Goal: Download file/media

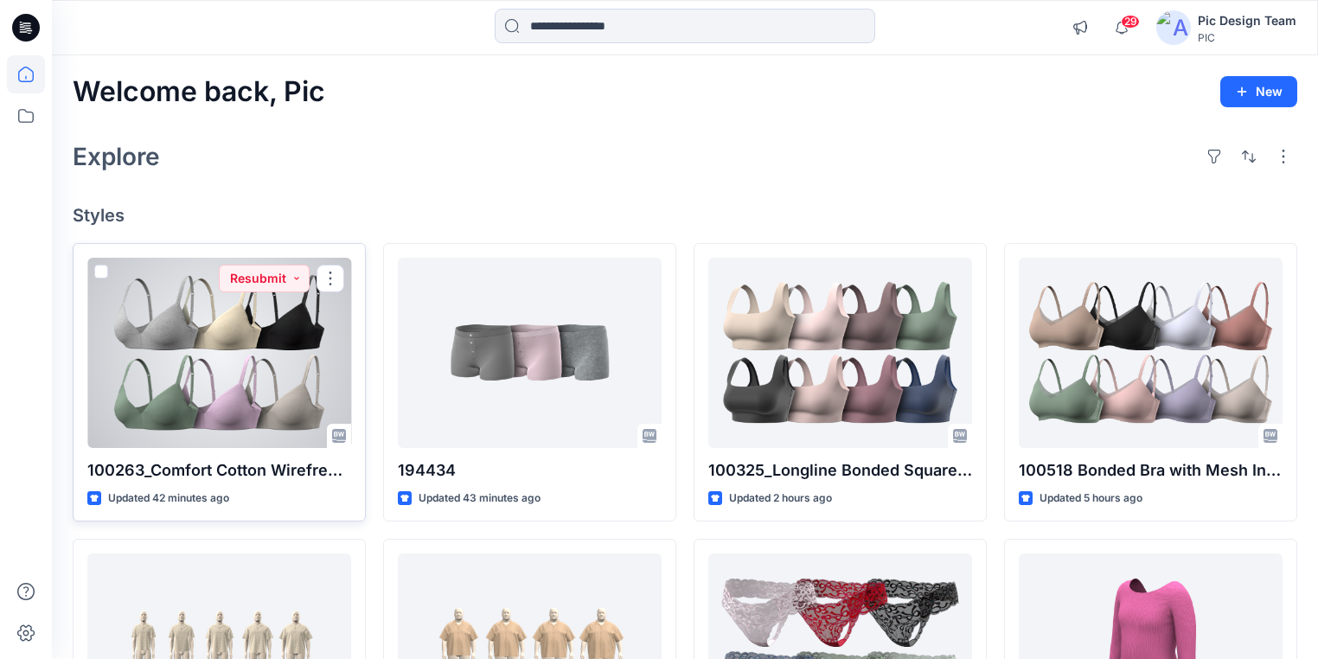
click at [244, 377] on div at bounding box center [219, 353] width 264 height 190
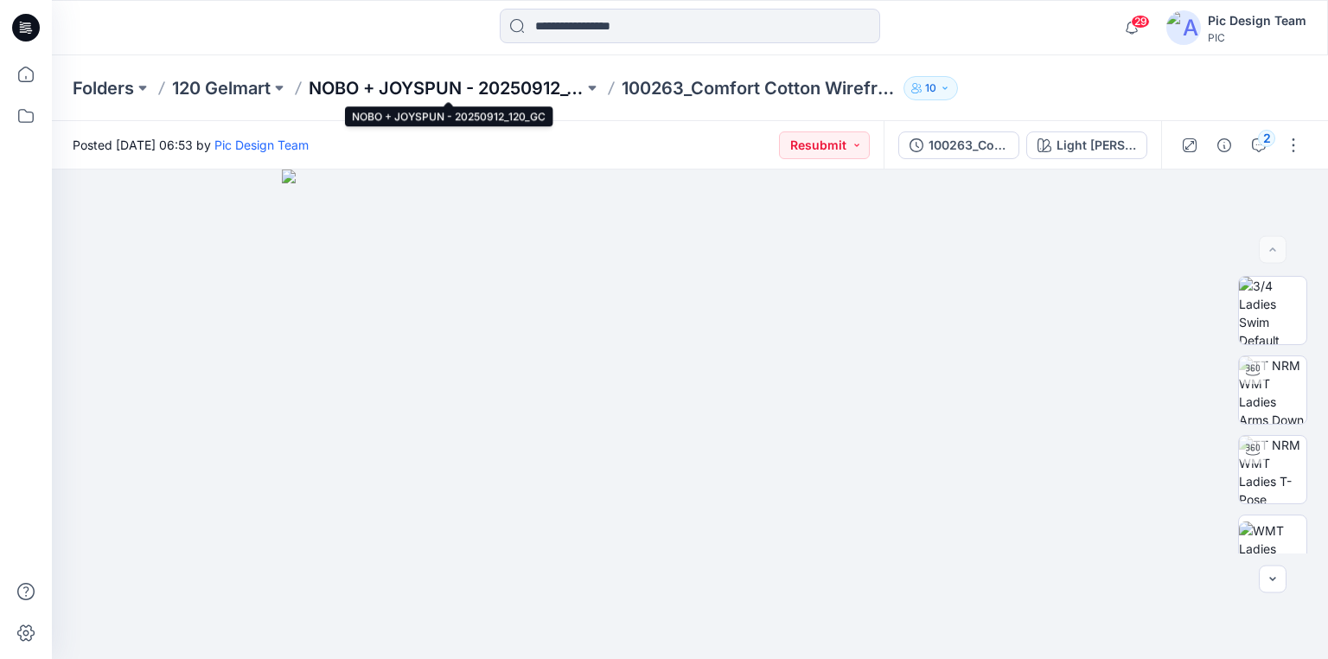
click at [559, 89] on p "NOBO + JOYSPUN - 20250912_120_GC" at bounding box center [446, 88] width 275 height 24
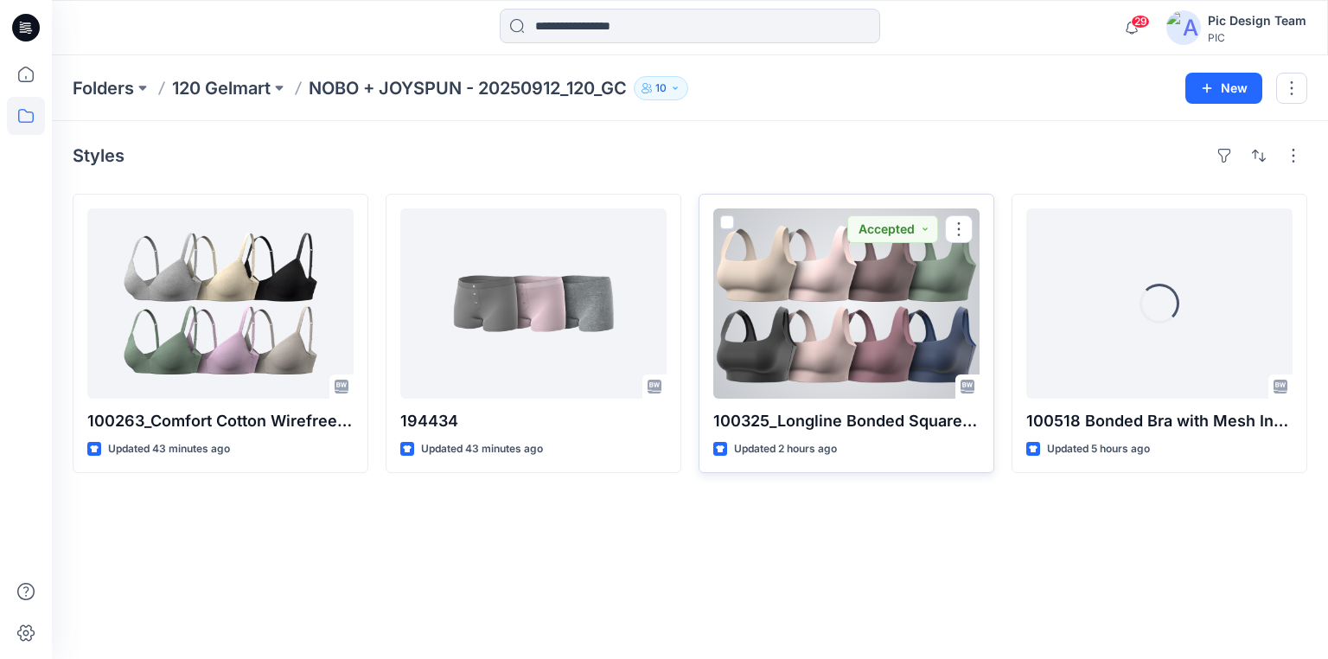
click at [852, 309] on div at bounding box center [846, 303] width 266 height 190
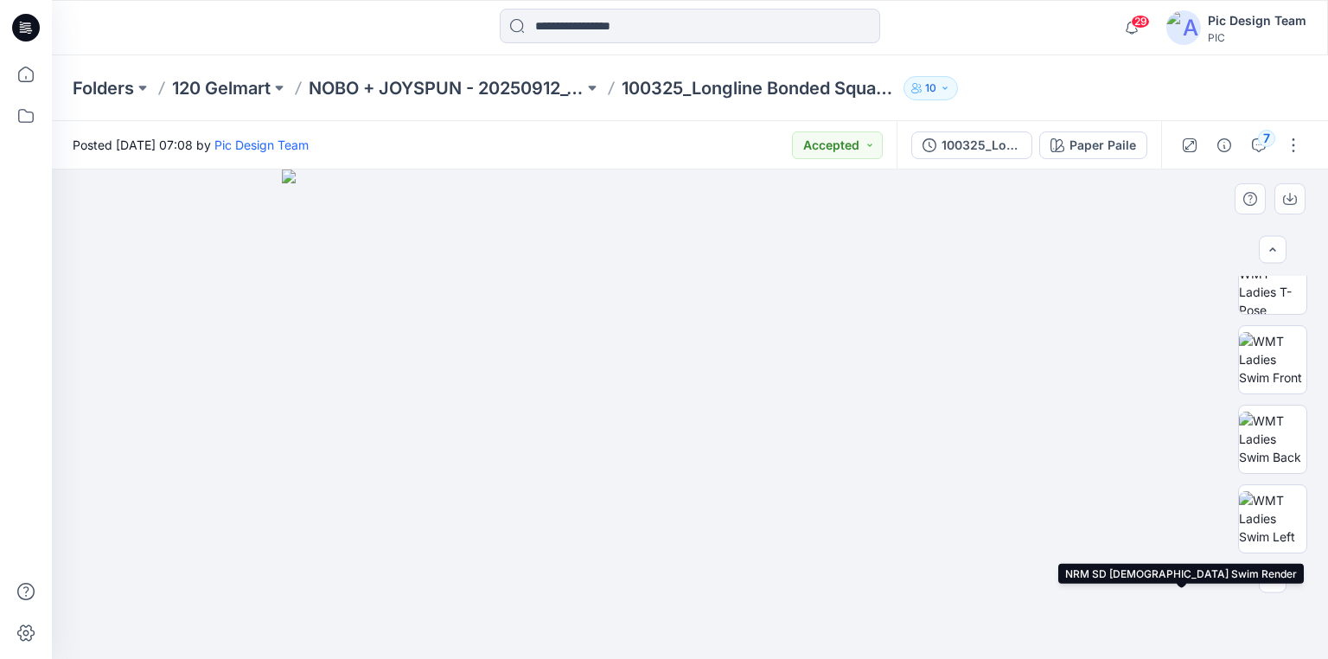
scroll to position [171, 0]
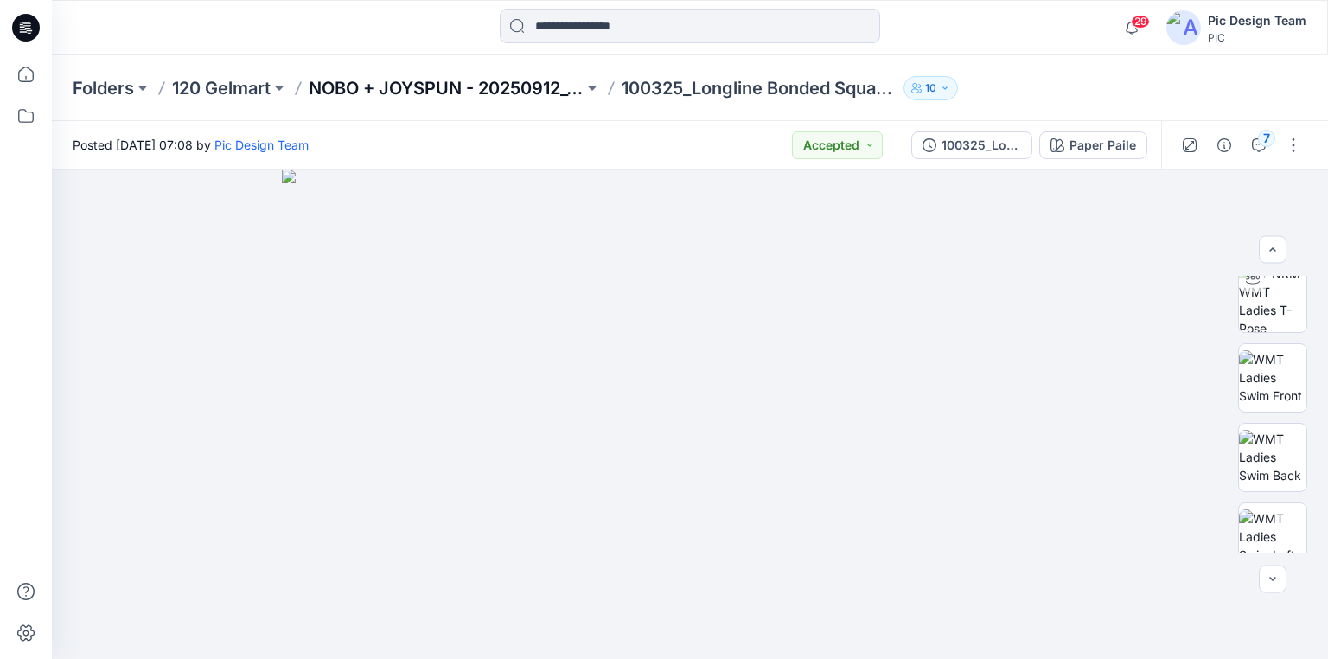
click at [362, 79] on p "NOBO + JOYSPUN - 20250912_120_GC" at bounding box center [446, 88] width 275 height 24
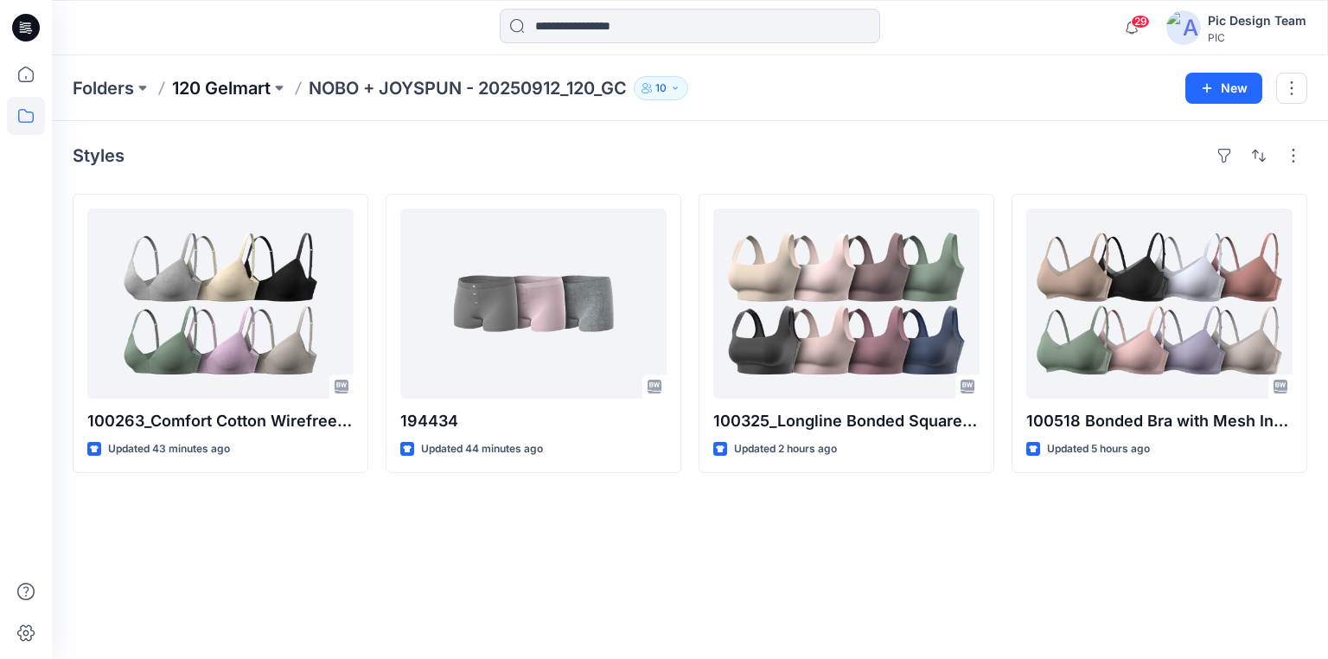
click at [214, 87] on p "120 Gelmart" at bounding box center [221, 88] width 99 height 24
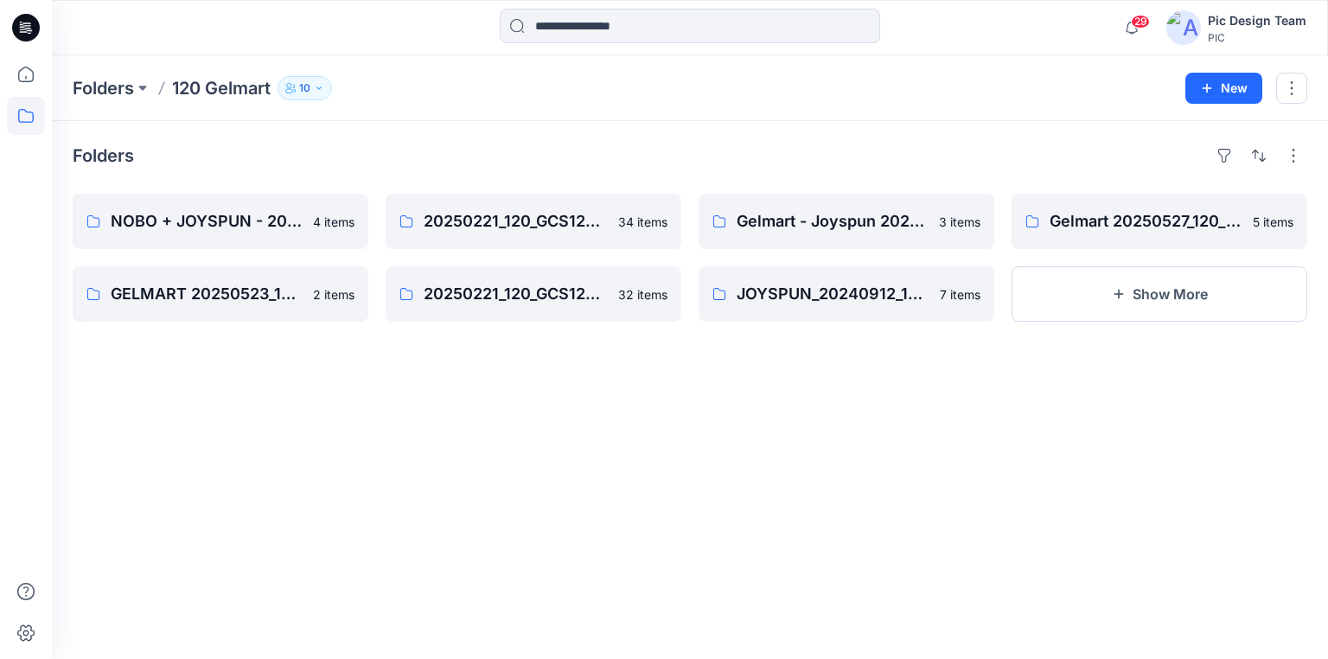
click at [214, 83] on p "120 Gelmart" at bounding box center [221, 88] width 99 height 24
click at [805, 218] on p "Gelmart - Joyspun 20250725_120_RC" at bounding box center [845, 221] width 216 height 24
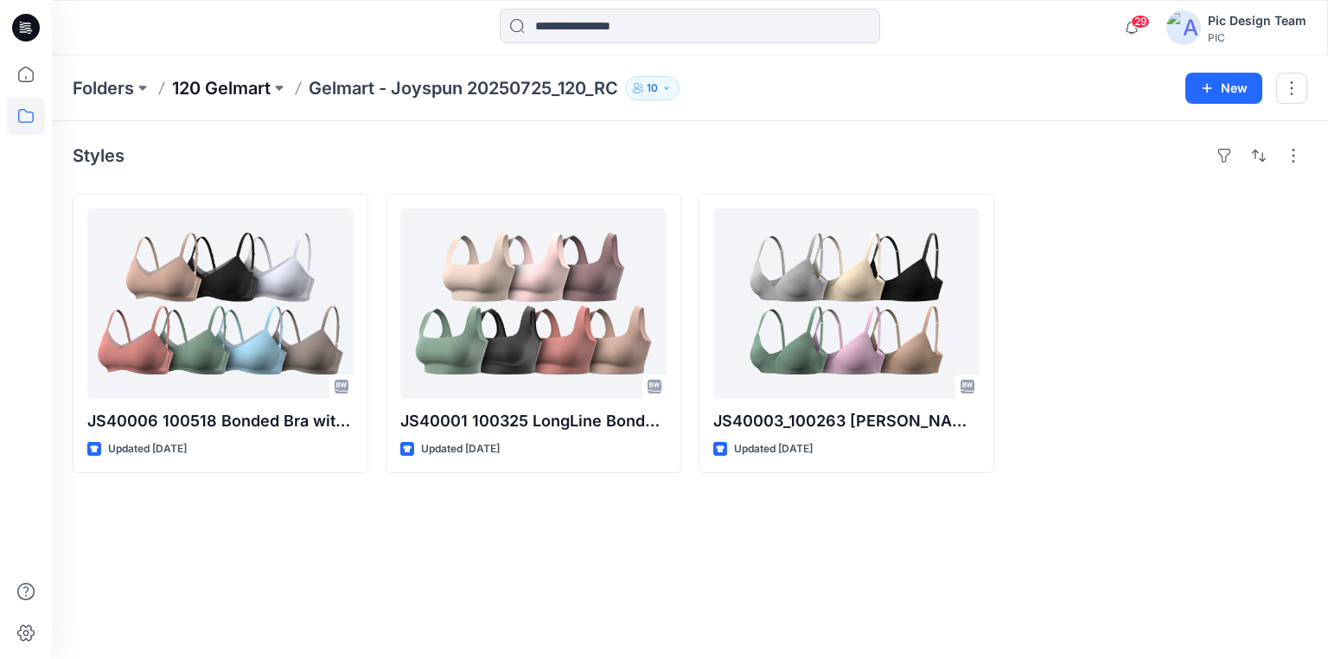
click at [241, 87] on p "120 Gelmart" at bounding box center [221, 88] width 99 height 24
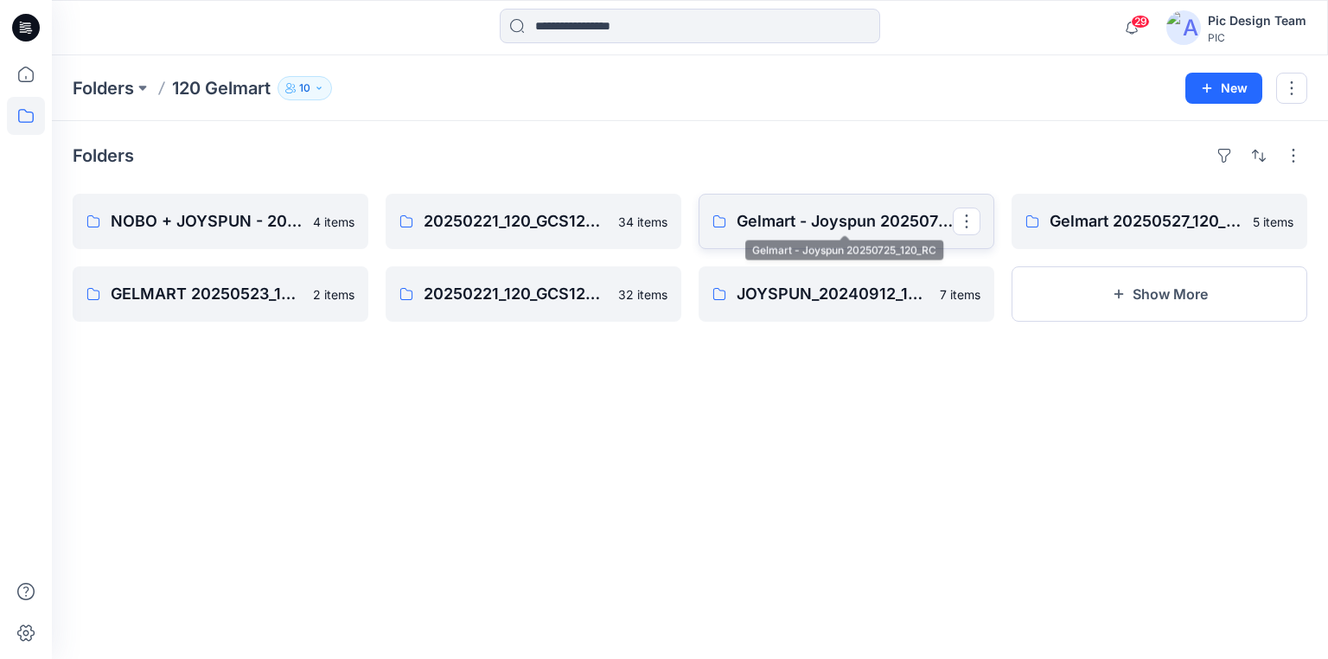
click at [841, 218] on p "Gelmart - Joyspun 20250725_120_RC" at bounding box center [845, 221] width 216 height 24
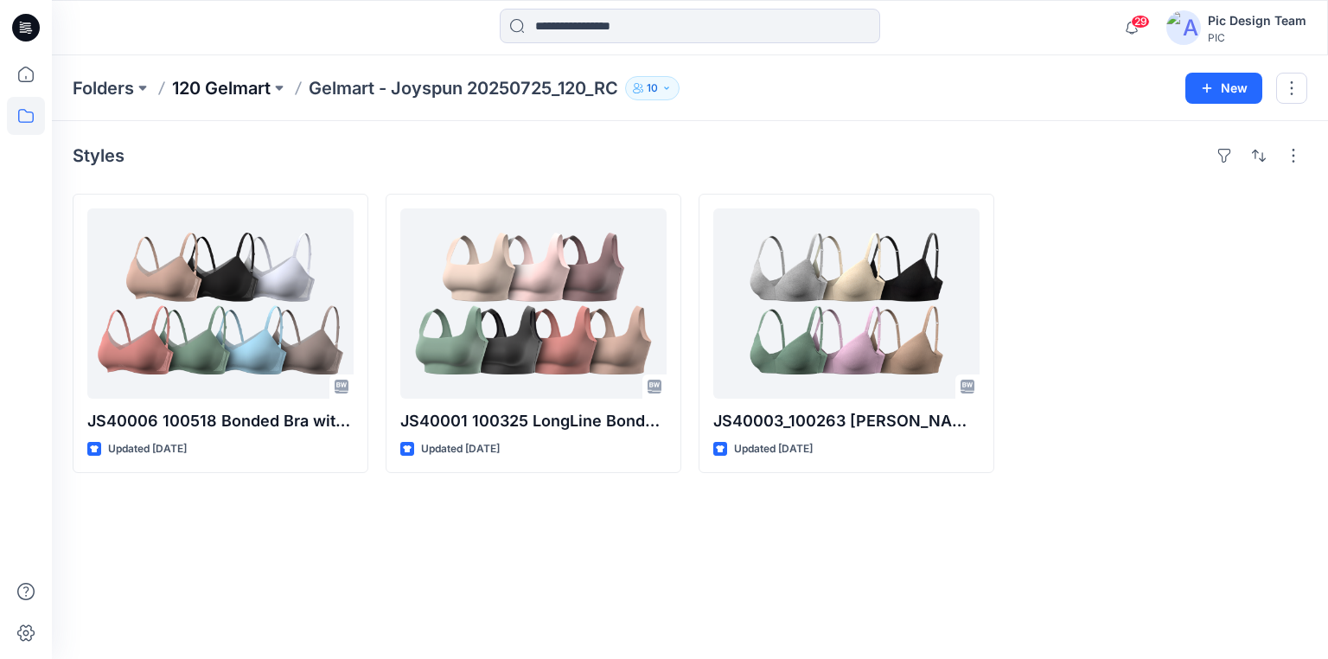
click at [251, 86] on p "120 Gelmart" at bounding box center [221, 88] width 99 height 24
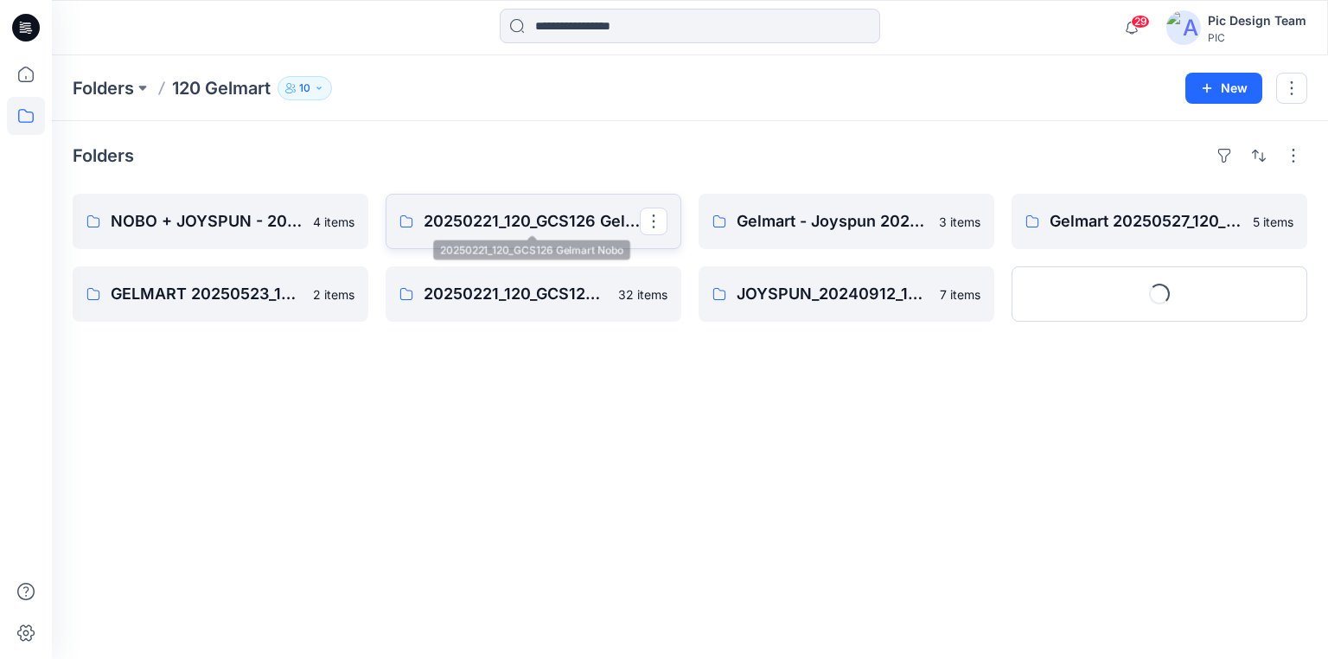
click at [519, 220] on p "20250221_120_GCS126 Gelmart Nobo" at bounding box center [532, 221] width 216 height 24
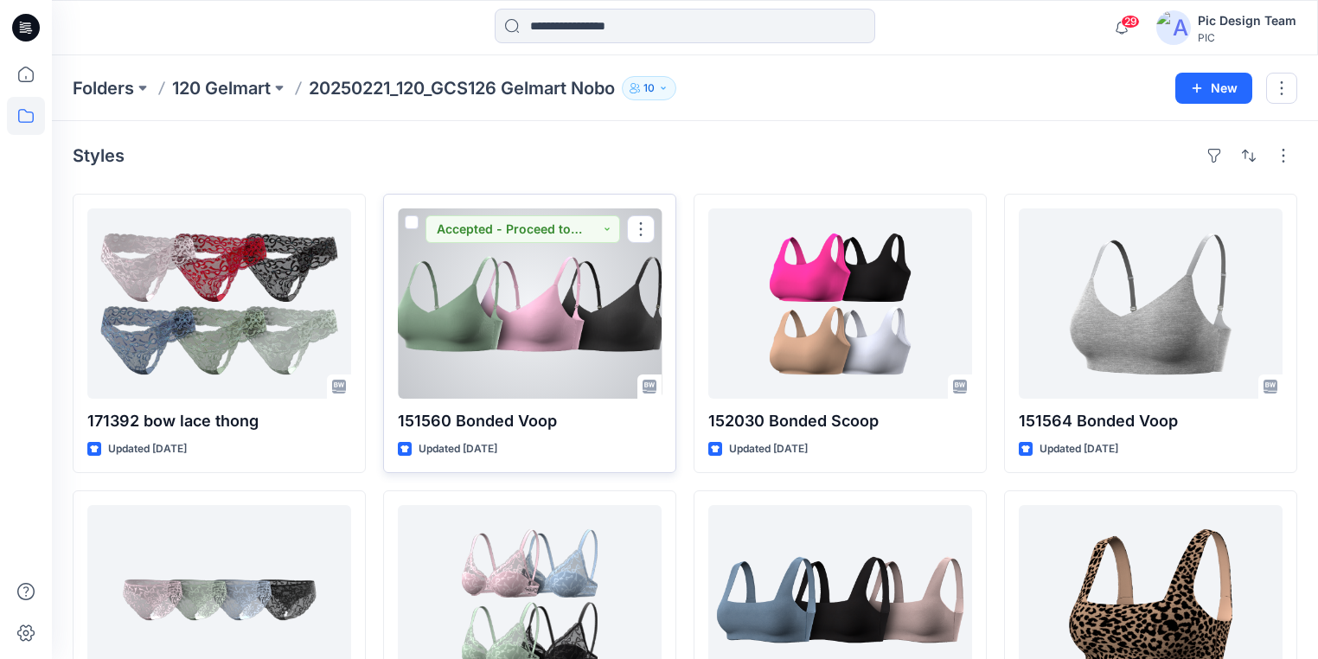
click at [559, 304] on div at bounding box center [530, 303] width 264 height 190
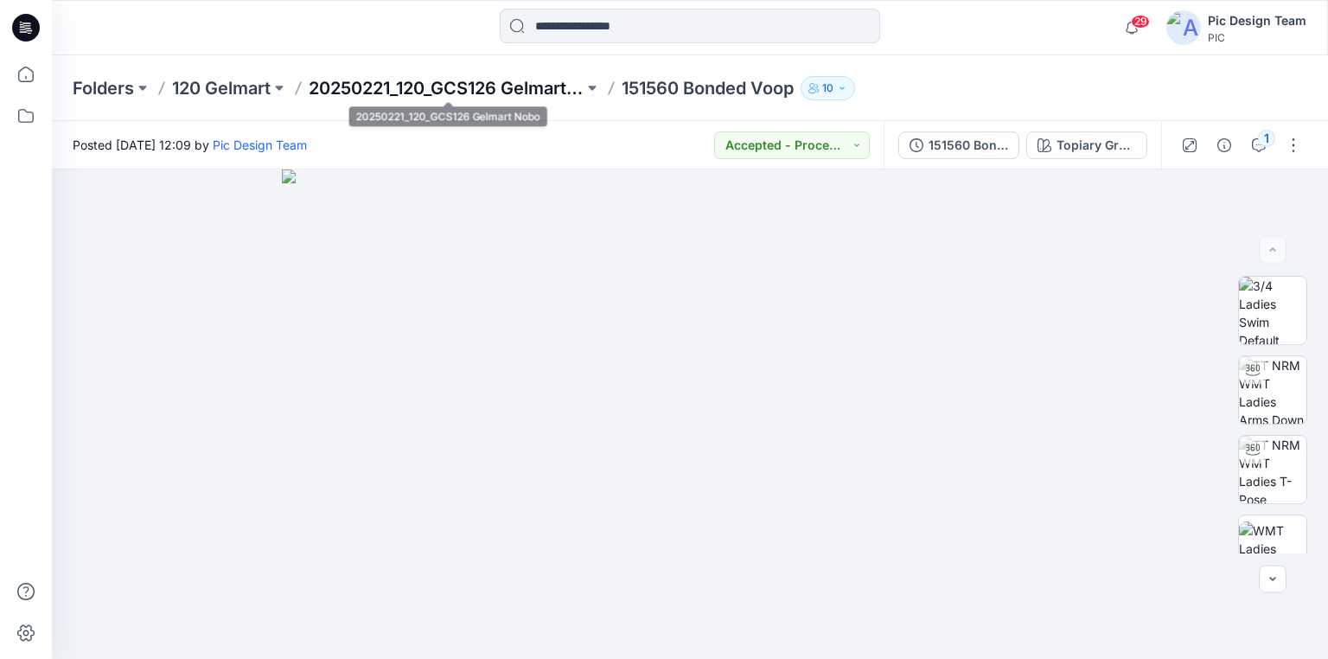
click at [444, 76] on p "20250221_120_GCS126 Gelmart Nobo" at bounding box center [446, 88] width 275 height 24
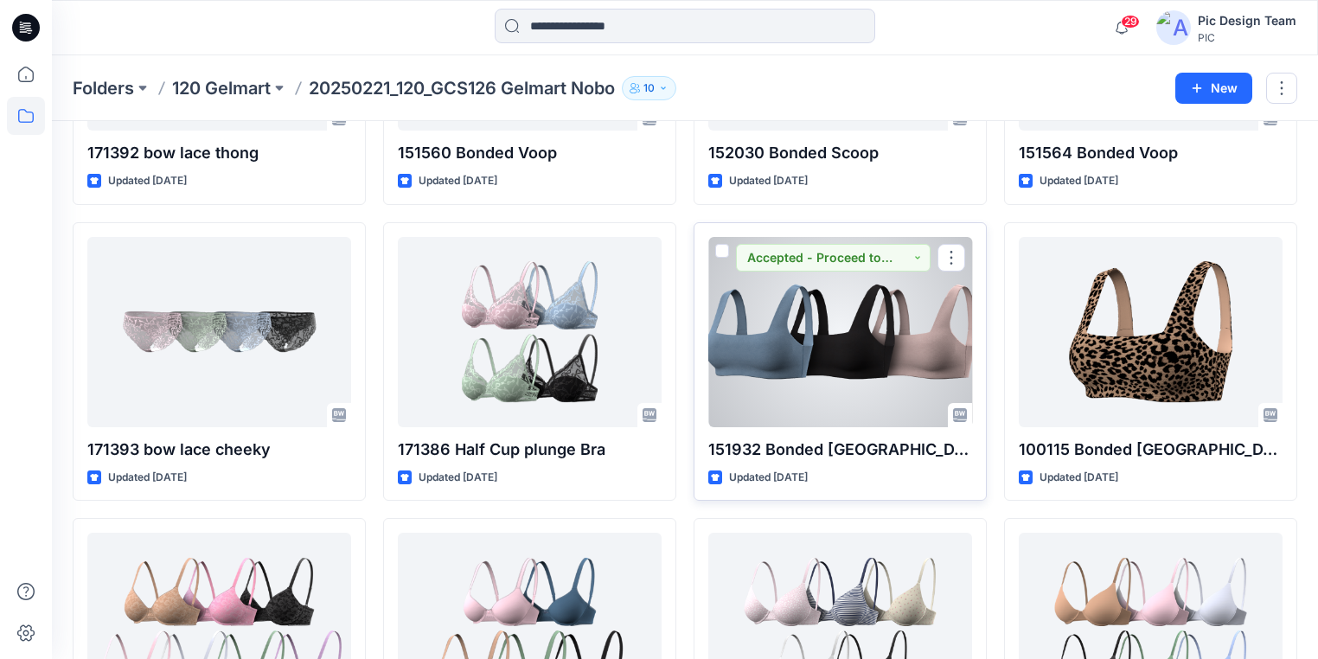
scroll to position [277, 0]
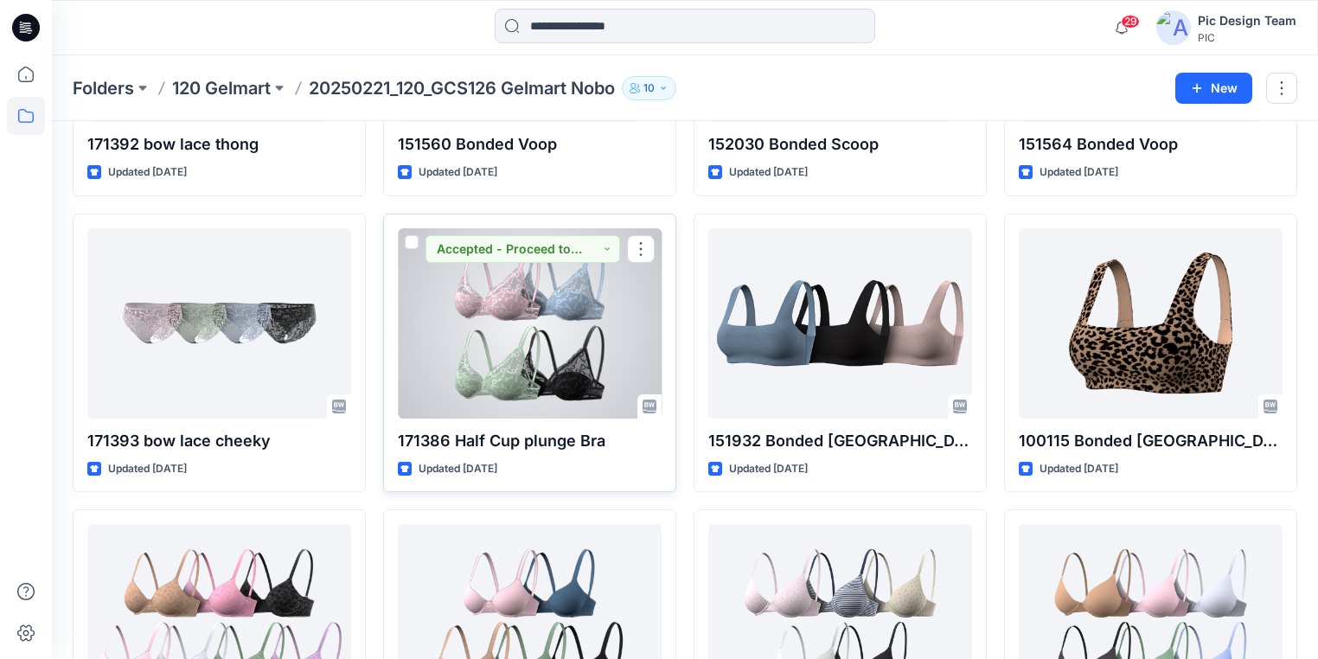
click at [496, 364] on div at bounding box center [530, 323] width 264 height 190
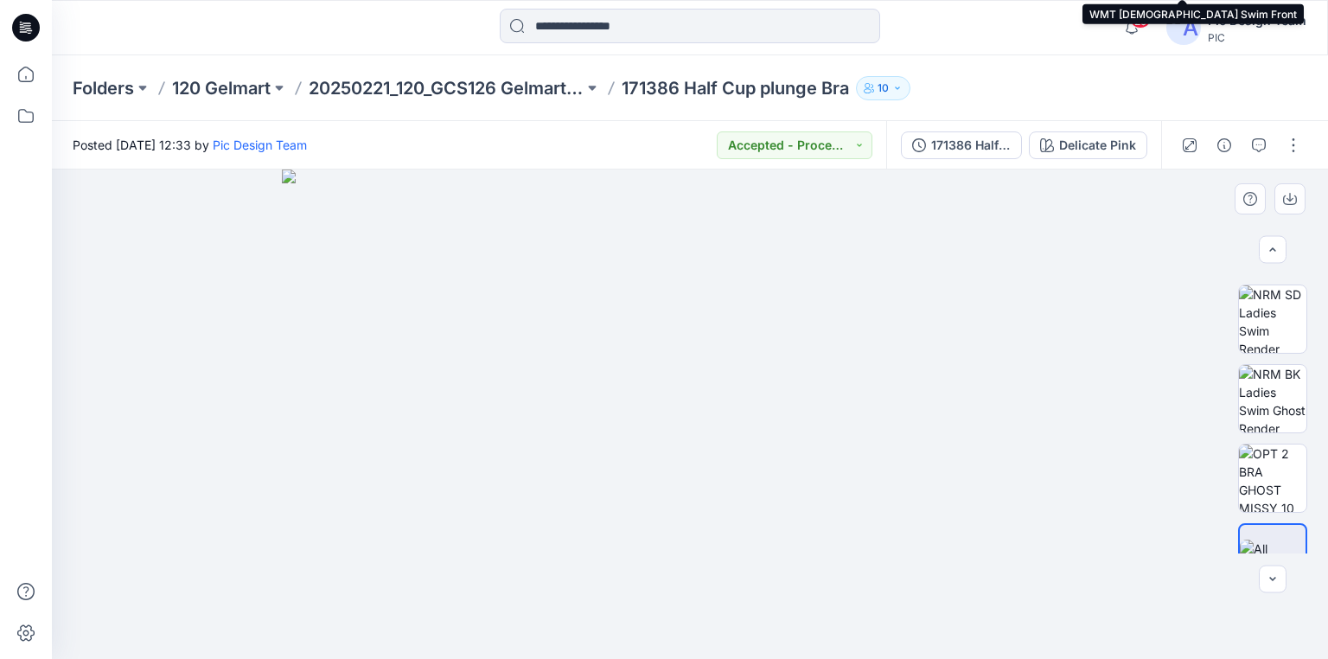
scroll to position [586, 0]
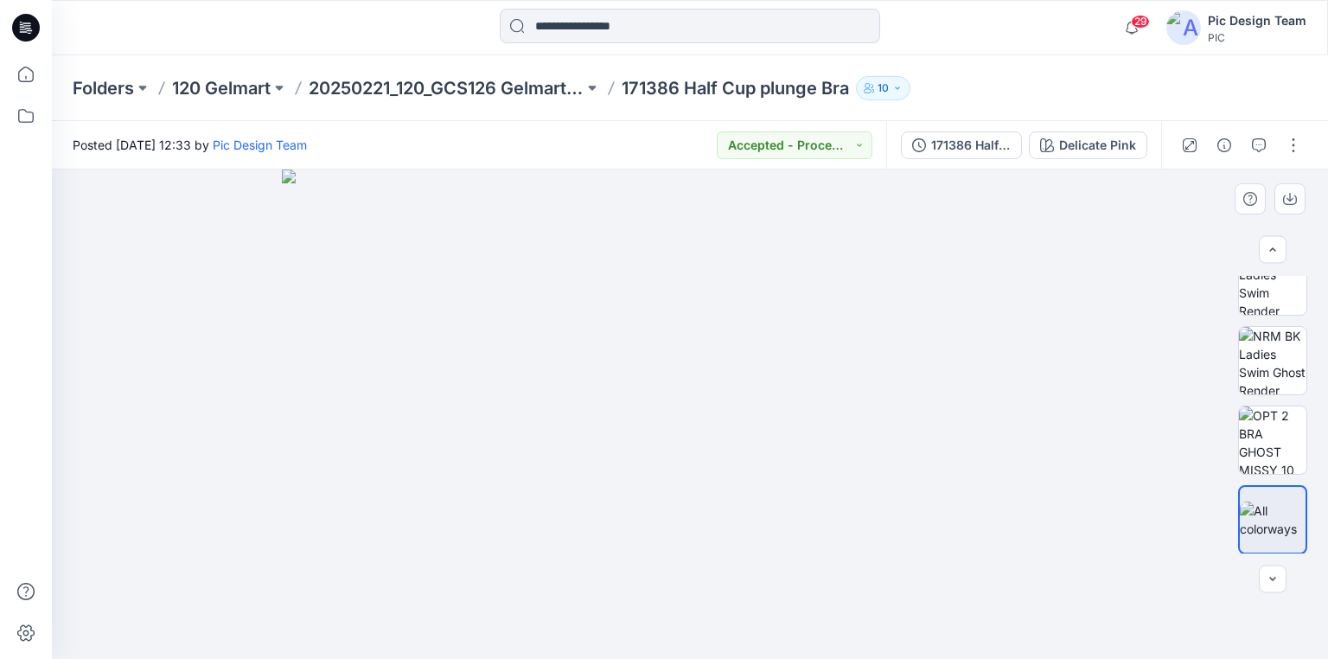
click at [385, 361] on img at bounding box center [690, 413] width 816 height 489
click at [227, 89] on p "120 Gelmart" at bounding box center [221, 88] width 99 height 24
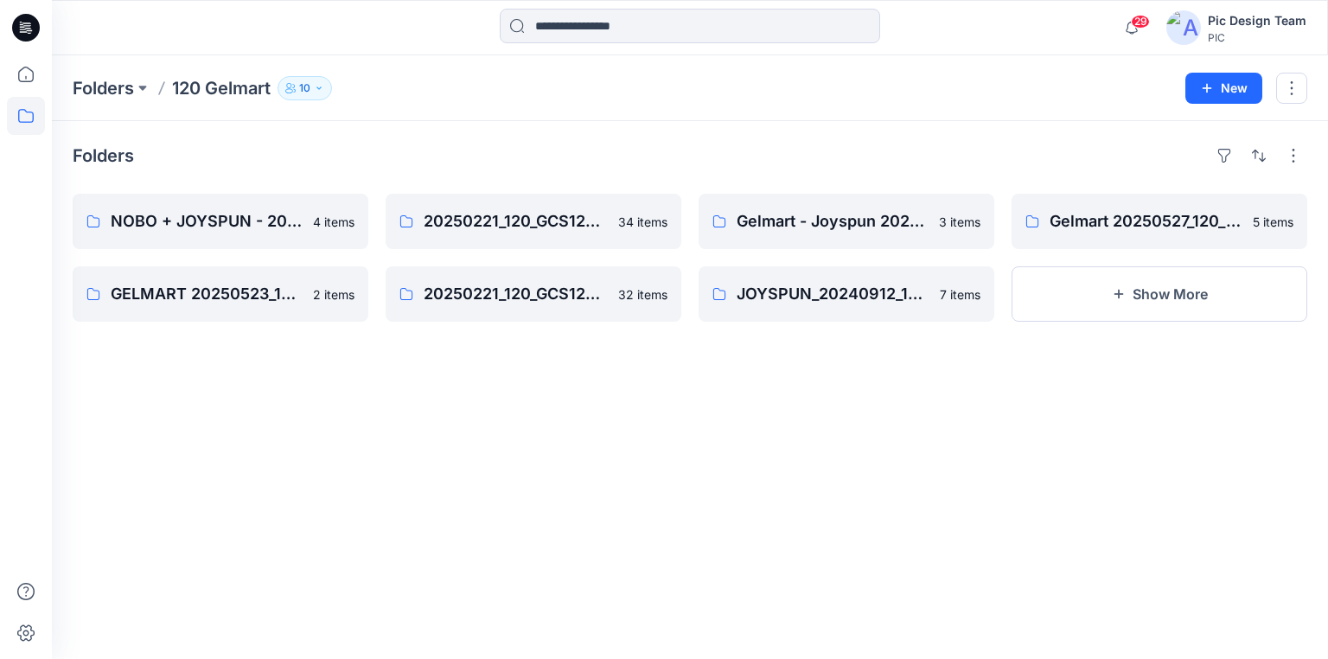
drag, startPoint x: 384, startPoint y: 467, endPoint x: 334, endPoint y: 464, distance: 50.3
click at [380, 467] on div "Folders NOBO + JOYSPUN - 20250912_120_GC 4 items GELMART 20250523_120_GC 2 item…" at bounding box center [690, 390] width 1276 height 538
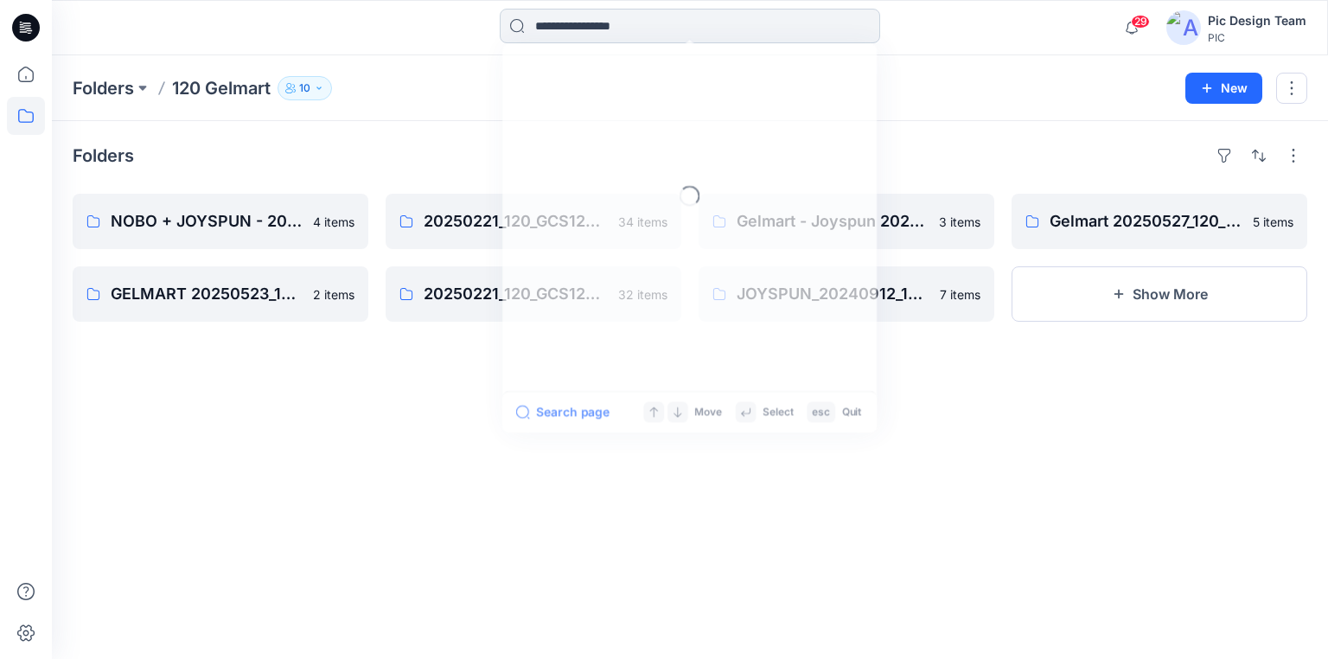
click at [609, 28] on input at bounding box center [690, 26] width 380 height 35
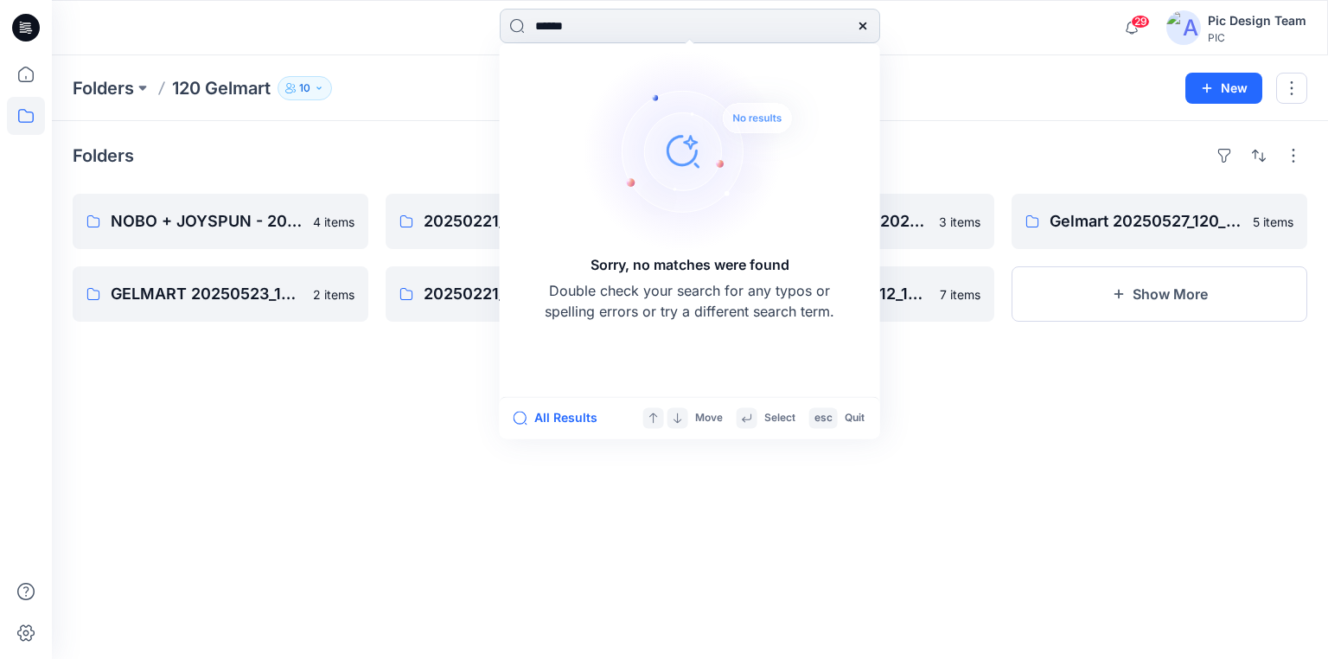
type input "******"
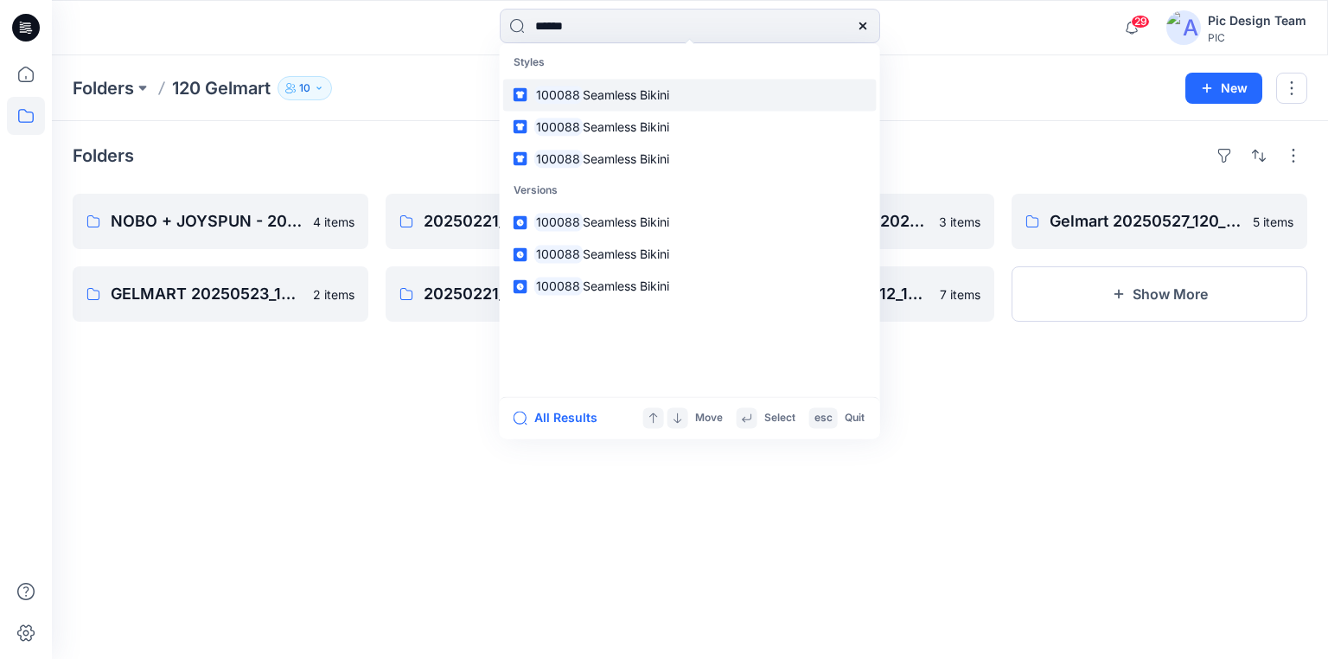
click at [619, 100] on span "Seamless Bikini" at bounding box center [626, 94] width 86 height 15
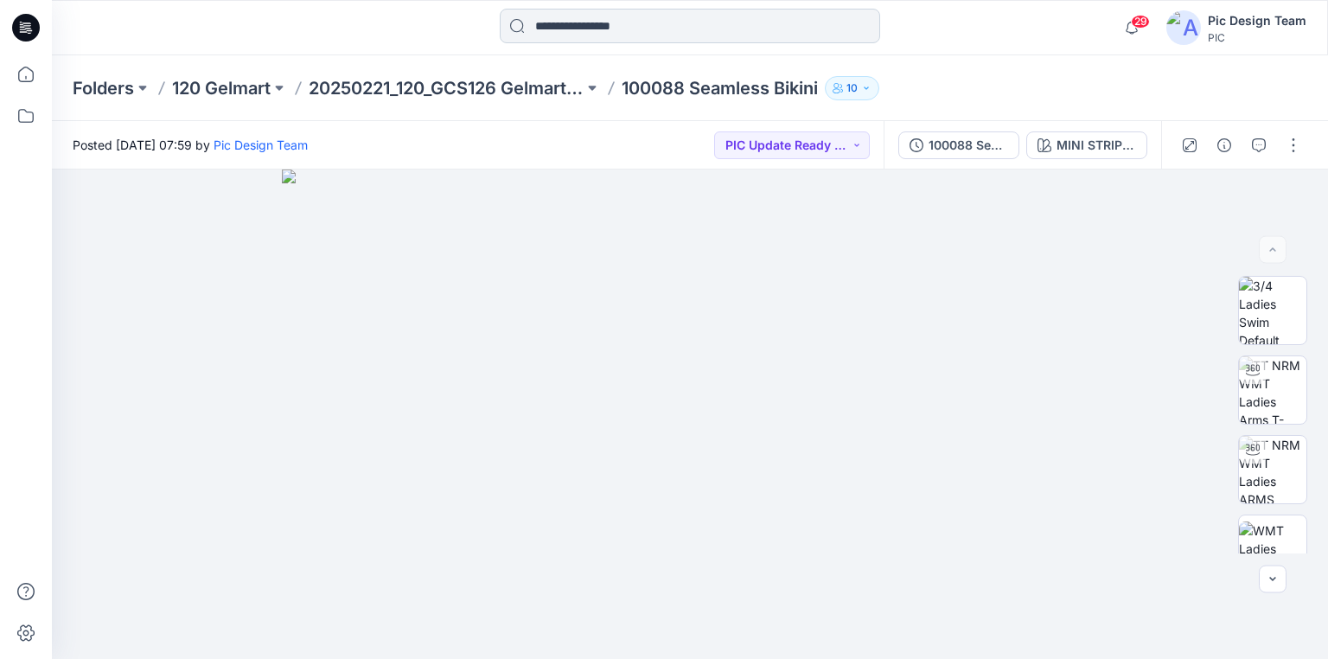
click at [613, 23] on input at bounding box center [690, 26] width 380 height 35
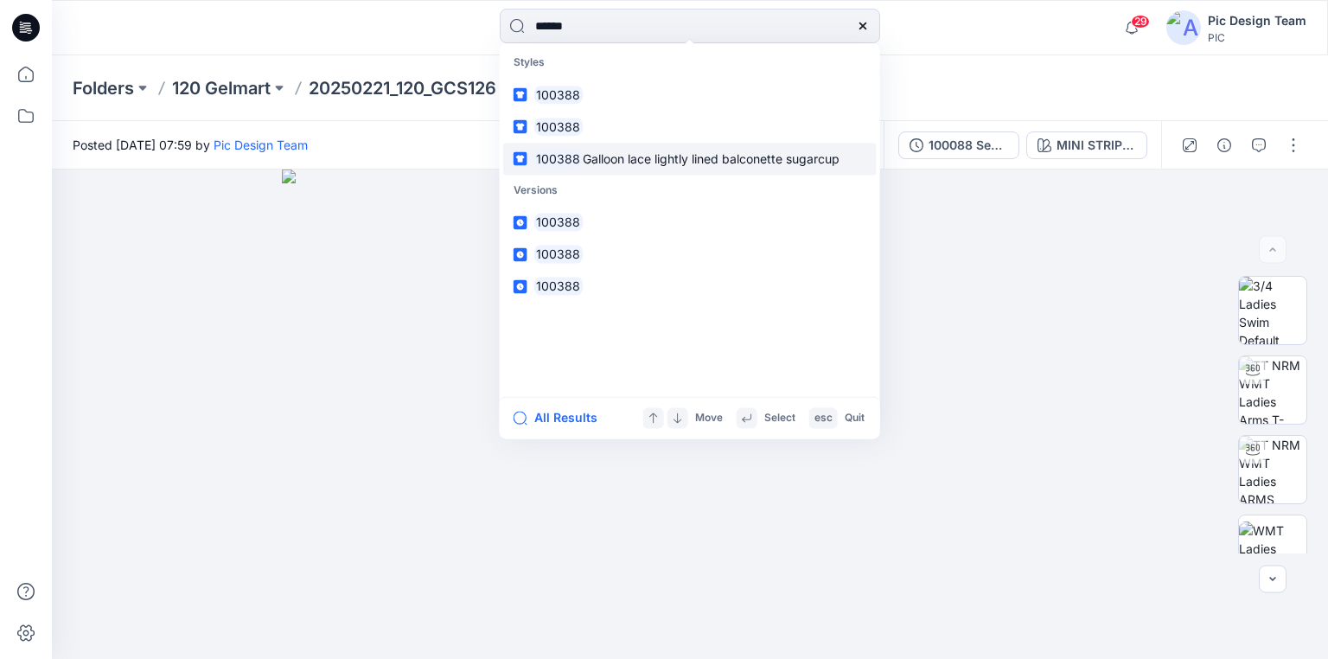
type input "******"
click at [590, 161] on span "Galloon lace lightly lined balconette sugarcup" at bounding box center [711, 158] width 257 height 15
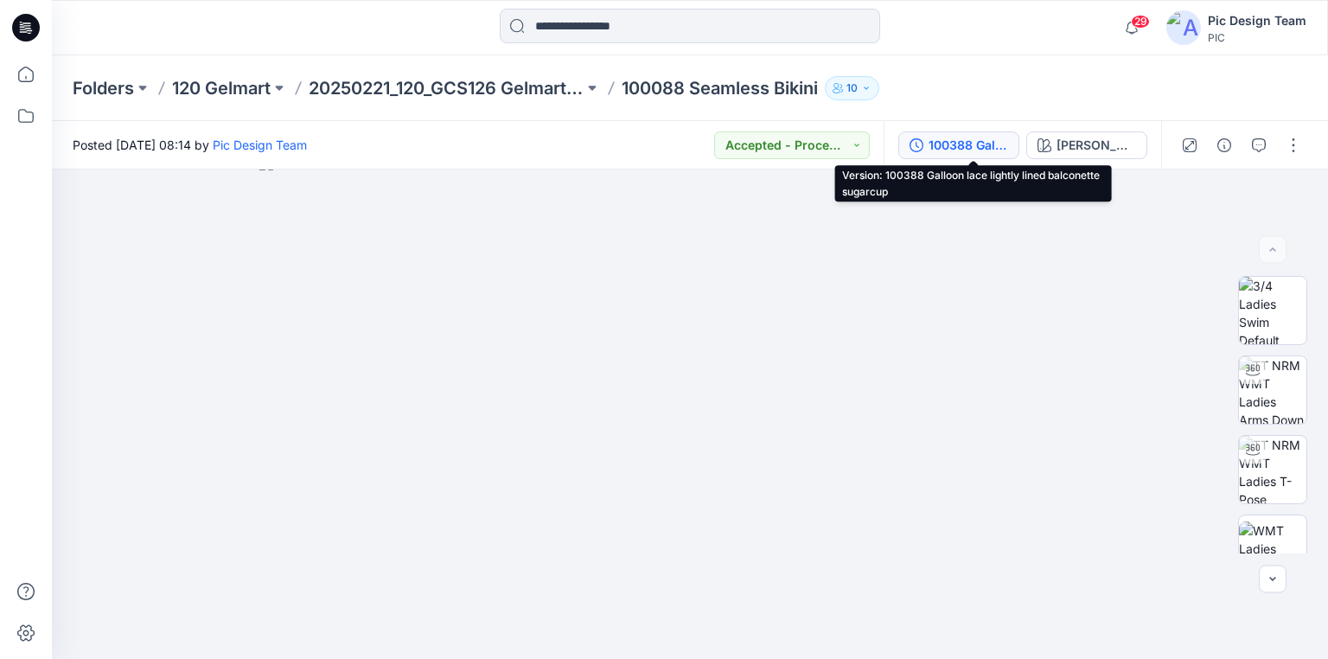
click at [980, 144] on div "100388 Galloon lace lightly lined balconette sugarcup" at bounding box center [969, 145] width 80 height 19
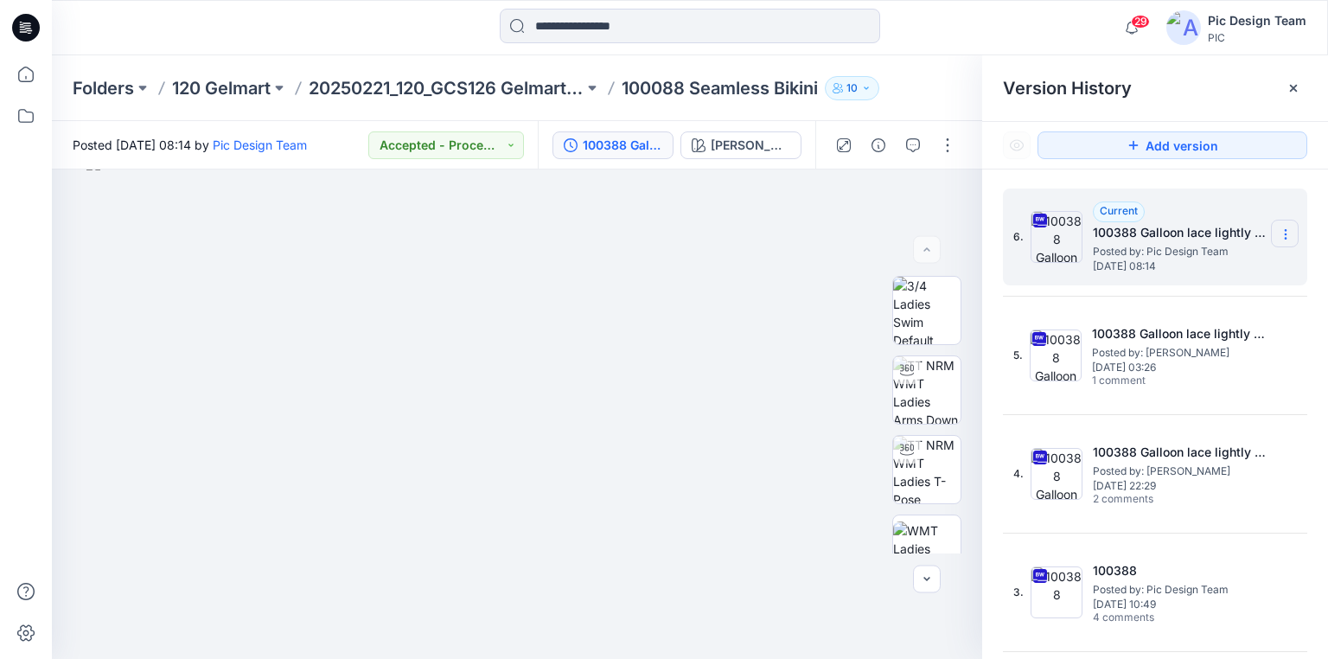
click at [1282, 233] on icon at bounding box center [1286, 234] width 14 height 14
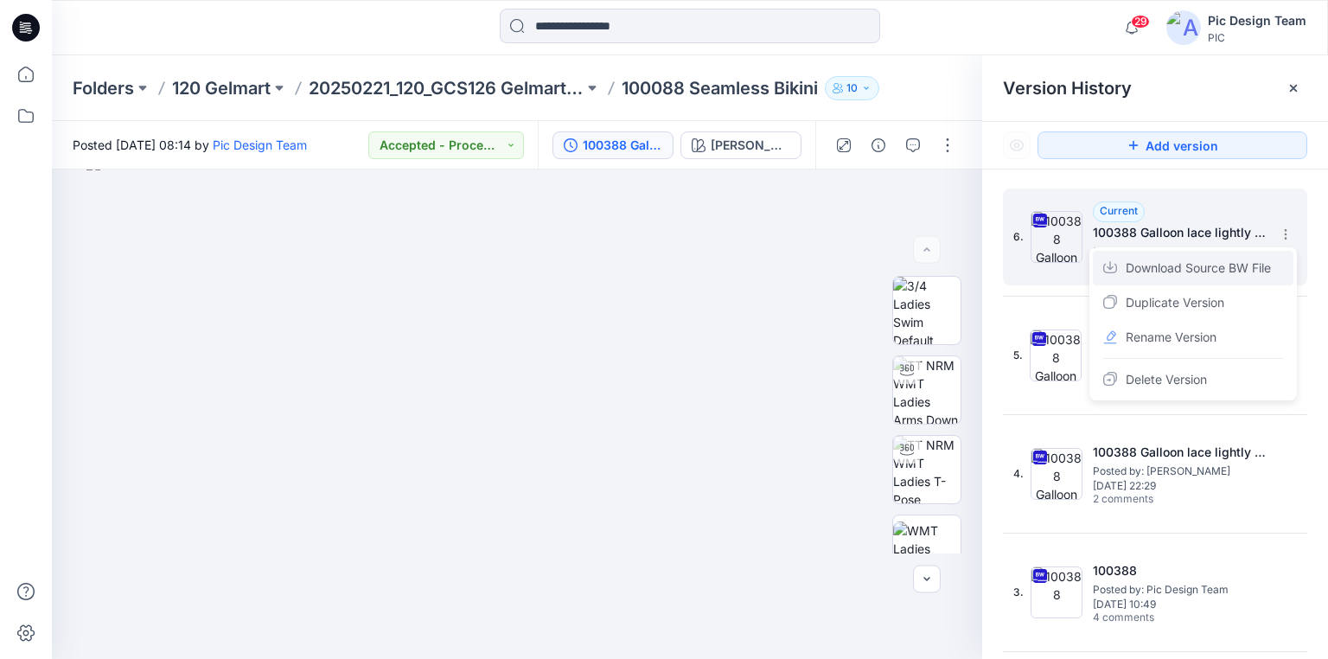
click at [1183, 262] on span "Download Source BW File" at bounding box center [1198, 268] width 145 height 21
